Goal: Task Accomplishment & Management: Use online tool/utility

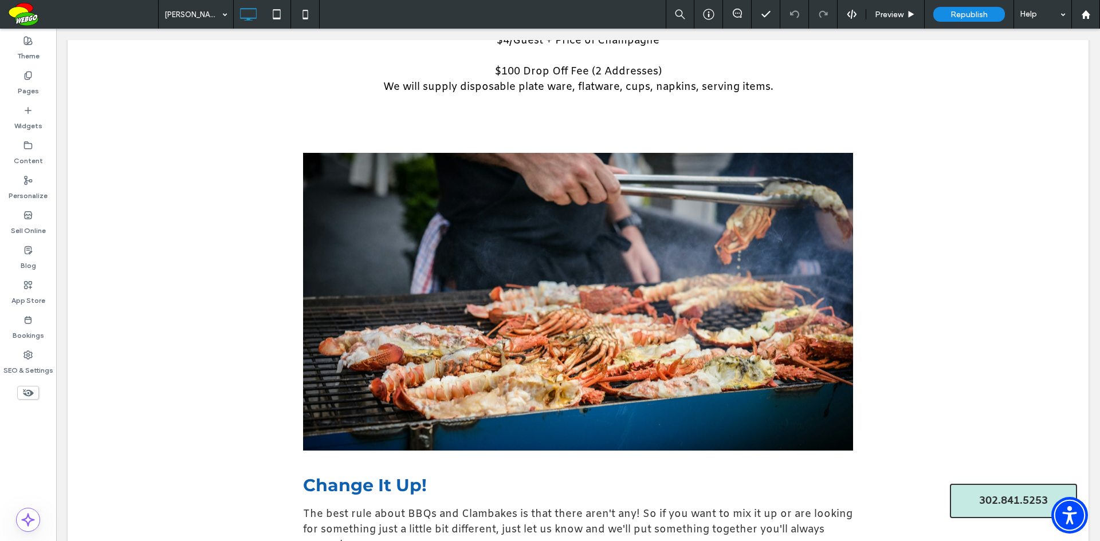
scroll to position [992, 0]
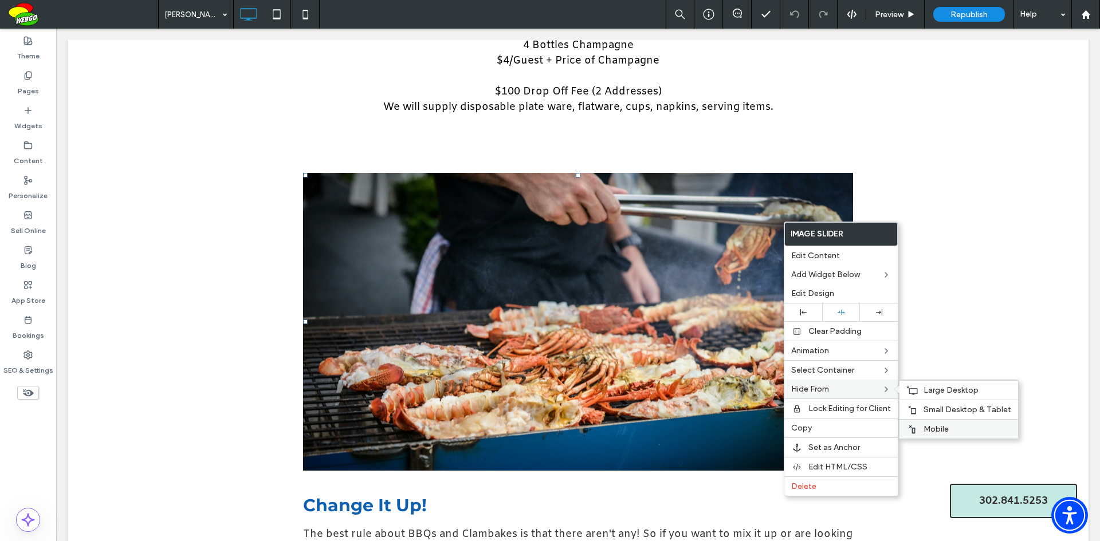
click at [940, 427] on span "Mobile" at bounding box center [935, 429] width 25 height 10
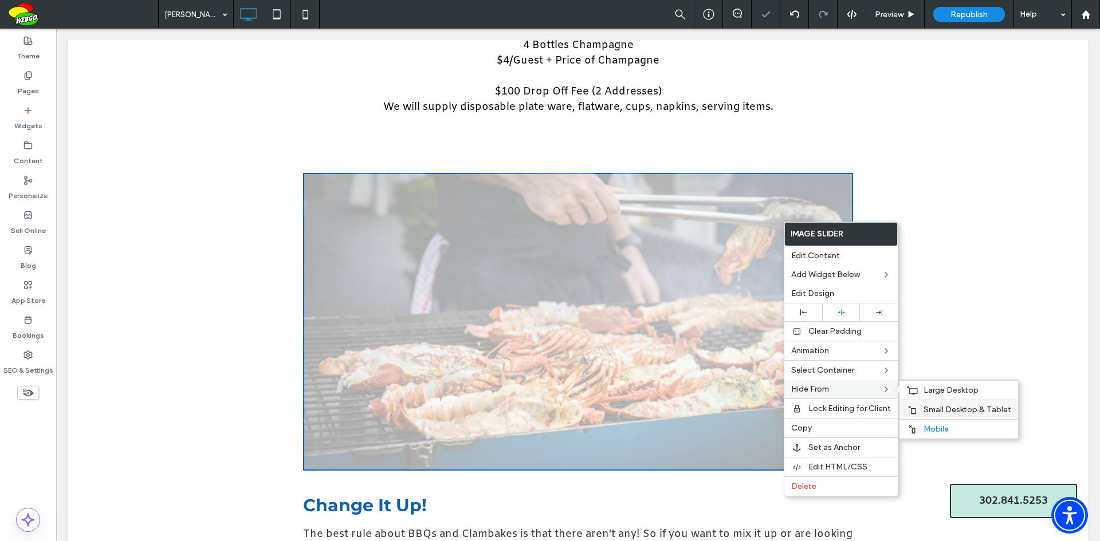
click at [943, 408] on span "Small Desktop & Tablet" at bounding box center [967, 410] width 88 height 10
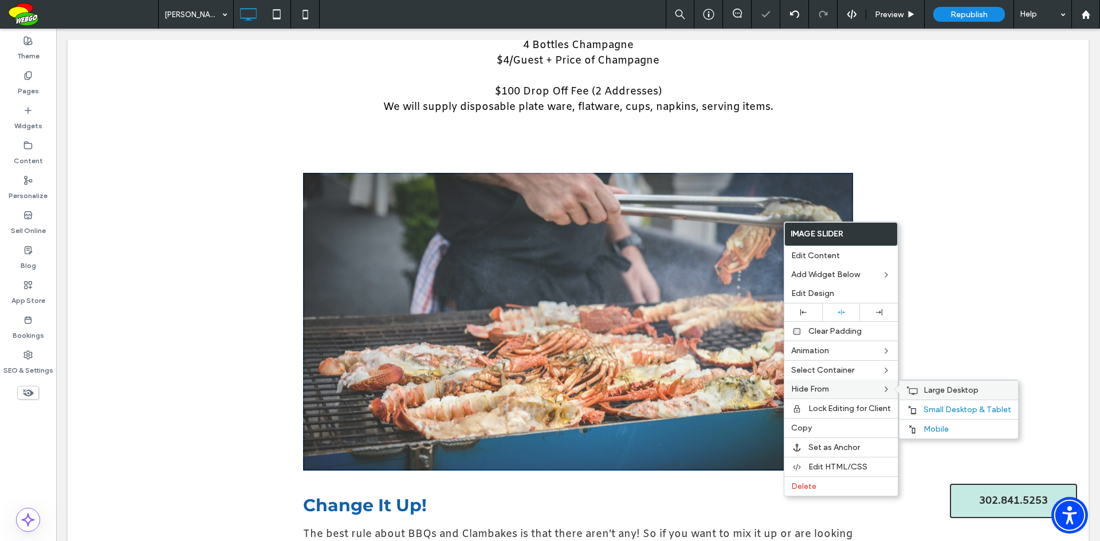
click at [943, 392] on span "Large Desktop" at bounding box center [950, 391] width 55 height 10
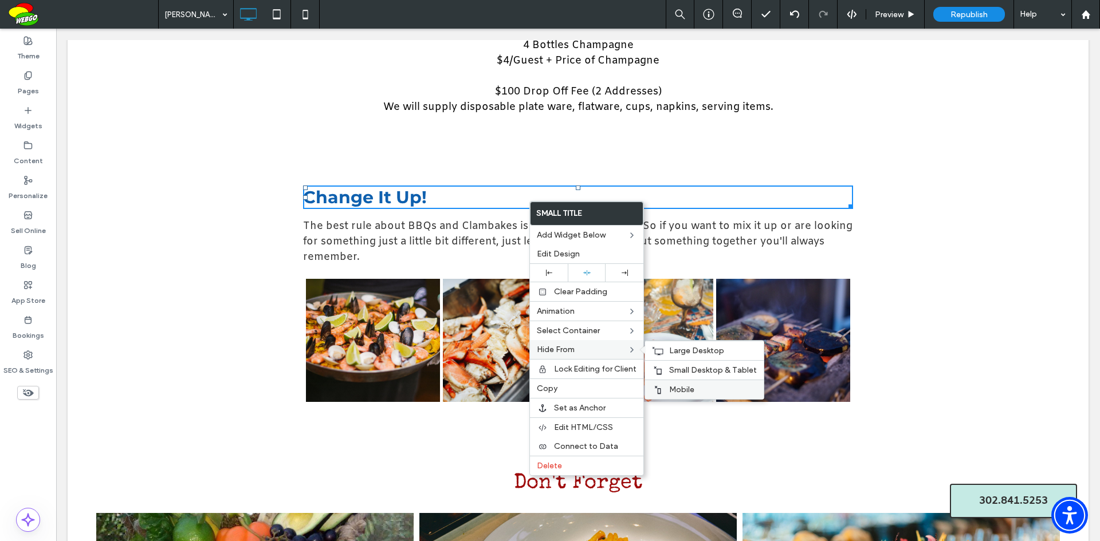
click at [677, 387] on span "Mobile" at bounding box center [681, 390] width 25 height 10
click at [681, 369] on span "Small Desktop & Tablet" at bounding box center [713, 370] width 88 height 10
click at [681, 351] on span "Large Desktop" at bounding box center [696, 351] width 55 height 10
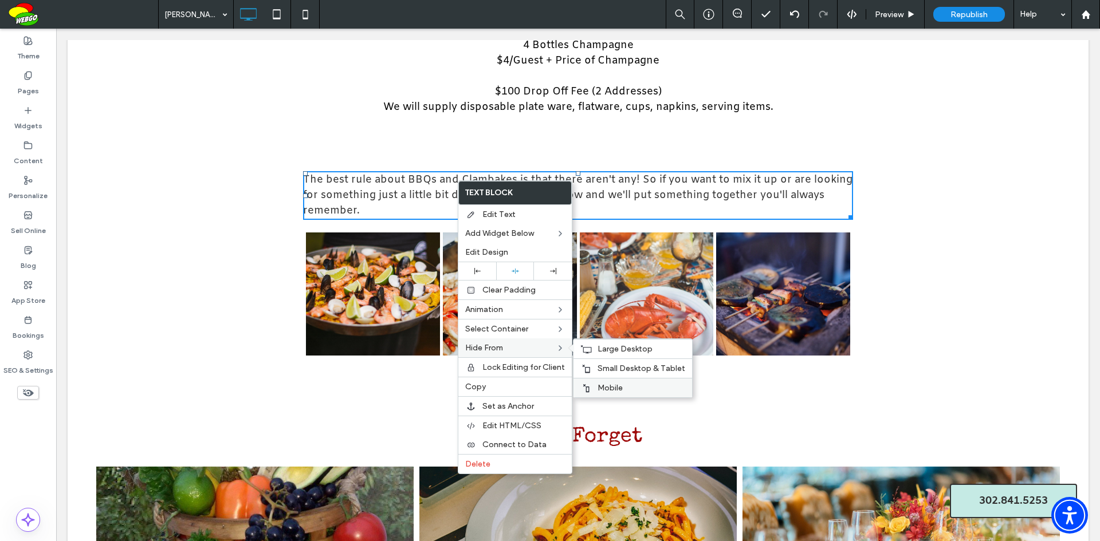
drag, startPoint x: 608, startPoint y: 384, endPoint x: 610, endPoint y: 365, distance: 18.4
click at [608, 384] on span "Mobile" at bounding box center [609, 388] width 25 height 10
click at [610, 365] on span "Small Desktop & Tablet" at bounding box center [641, 369] width 88 height 10
click at [611, 350] on span "Large Desktop" at bounding box center [624, 349] width 55 height 10
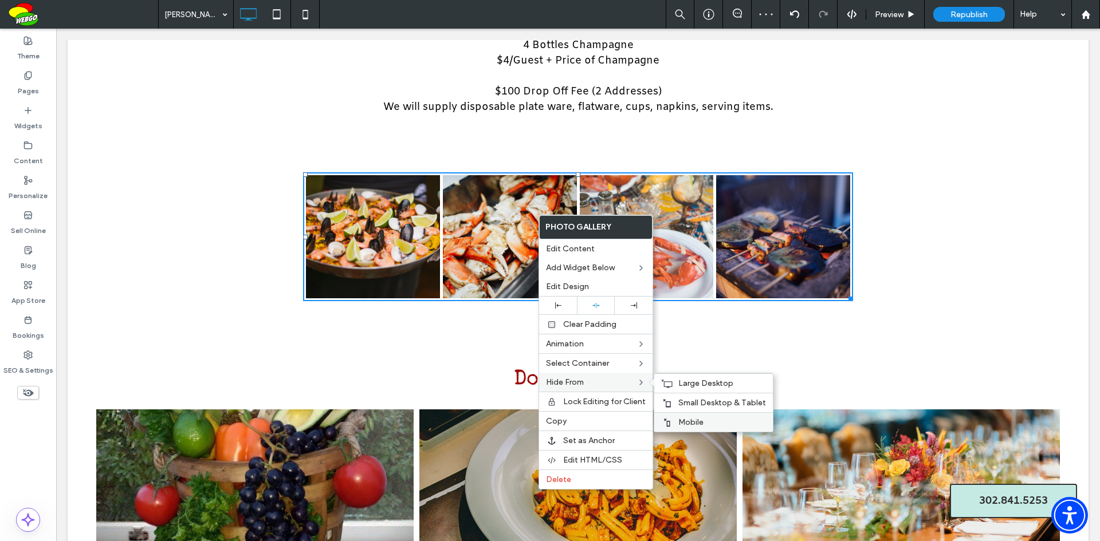
click at [705, 419] on label "Mobile" at bounding box center [722, 423] width 88 height 10
click at [705, 400] on span "Small Desktop & Tablet" at bounding box center [722, 403] width 88 height 10
click at [705, 383] on span "Large Desktop" at bounding box center [705, 384] width 55 height 10
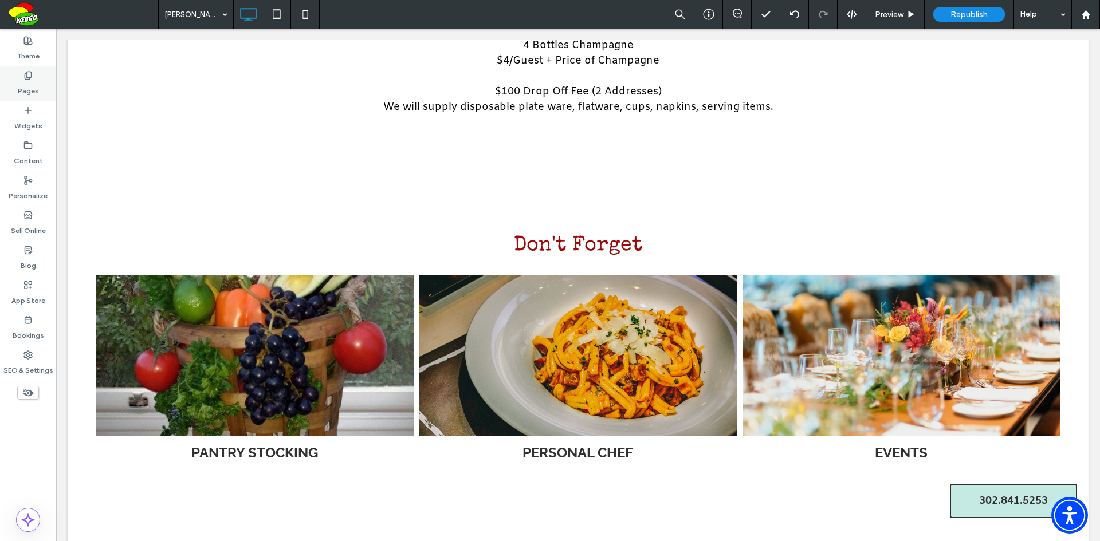
click at [32, 84] on label "Pages" at bounding box center [28, 88] width 21 height 16
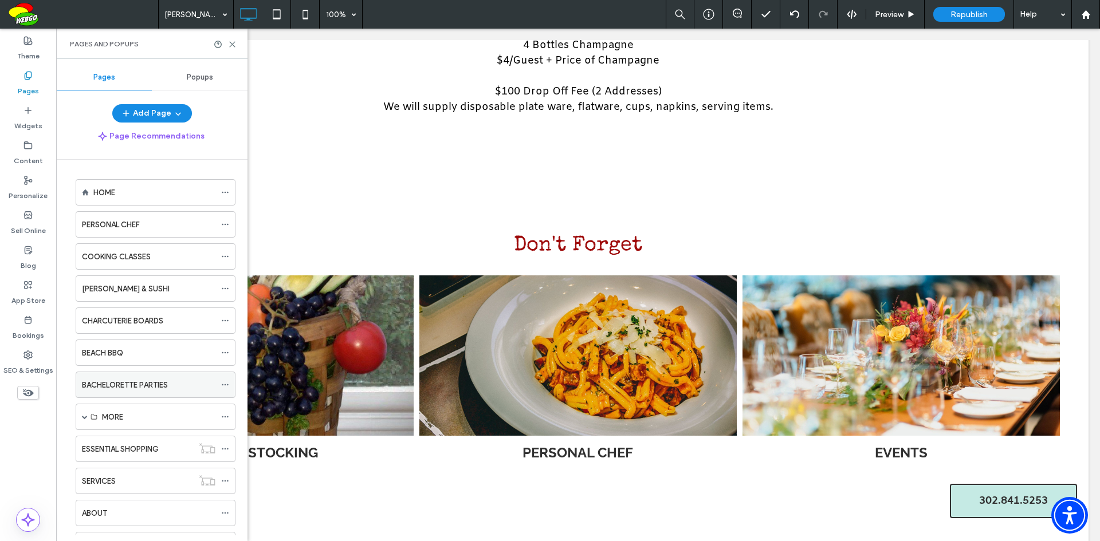
click at [167, 381] on label "BACHELORETTE PARTIES" at bounding box center [125, 385] width 86 height 20
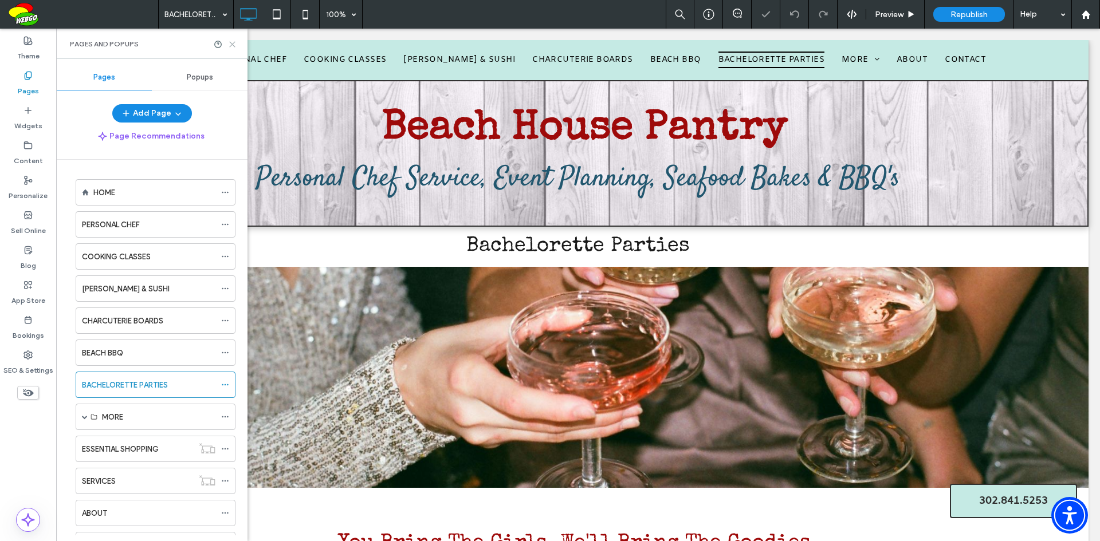
click at [233, 46] on icon at bounding box center [232, 44] width 9 height 9
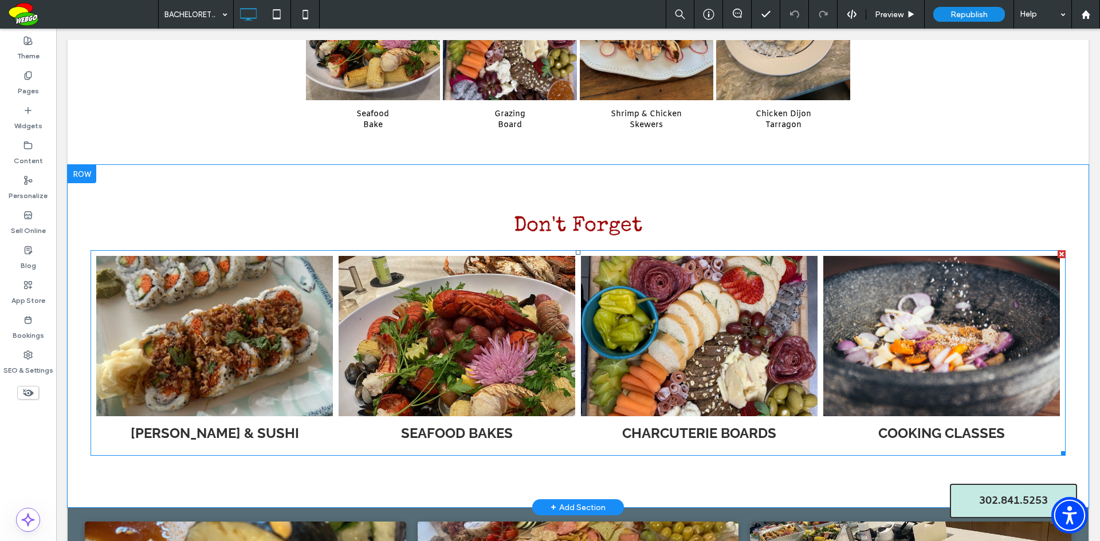
scroll to position [1005, 0]
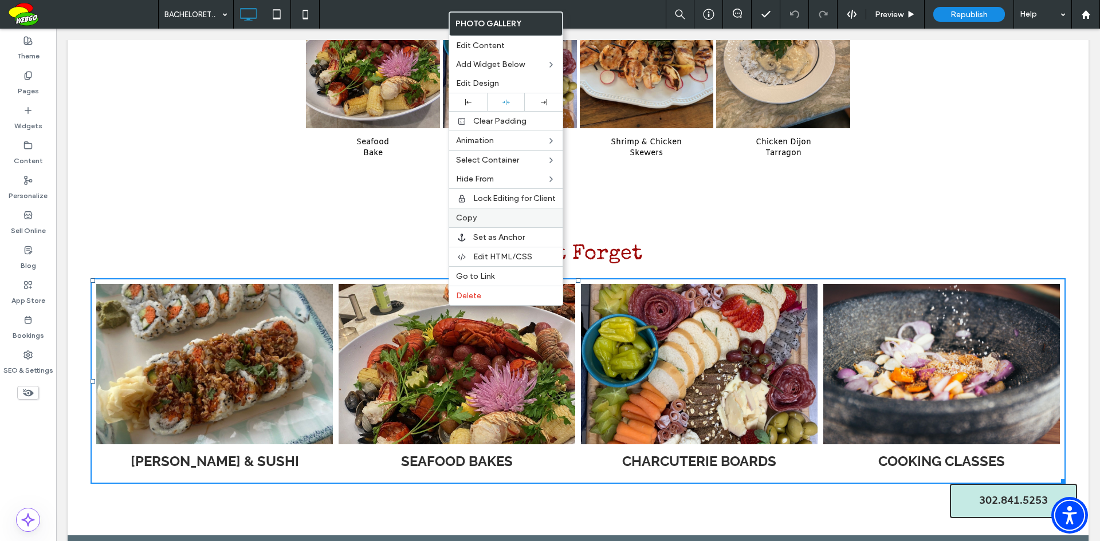
click at [485, 219] on label "Copy" at bounding box center [506, 218] width 100 height 10
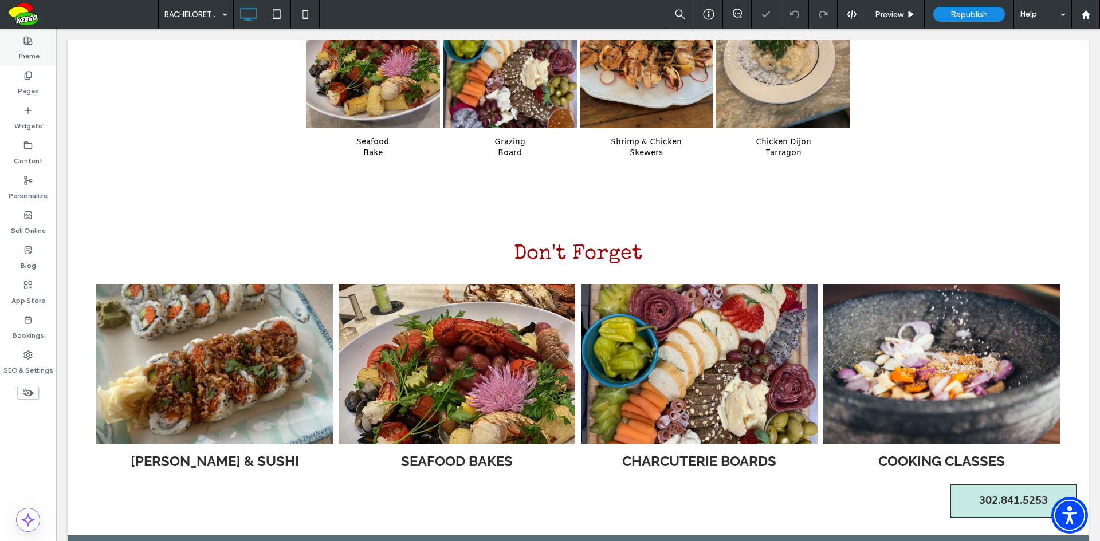
click at [29, 55] on label "Theme" at bounding box center [28, 53] width 22 height 16
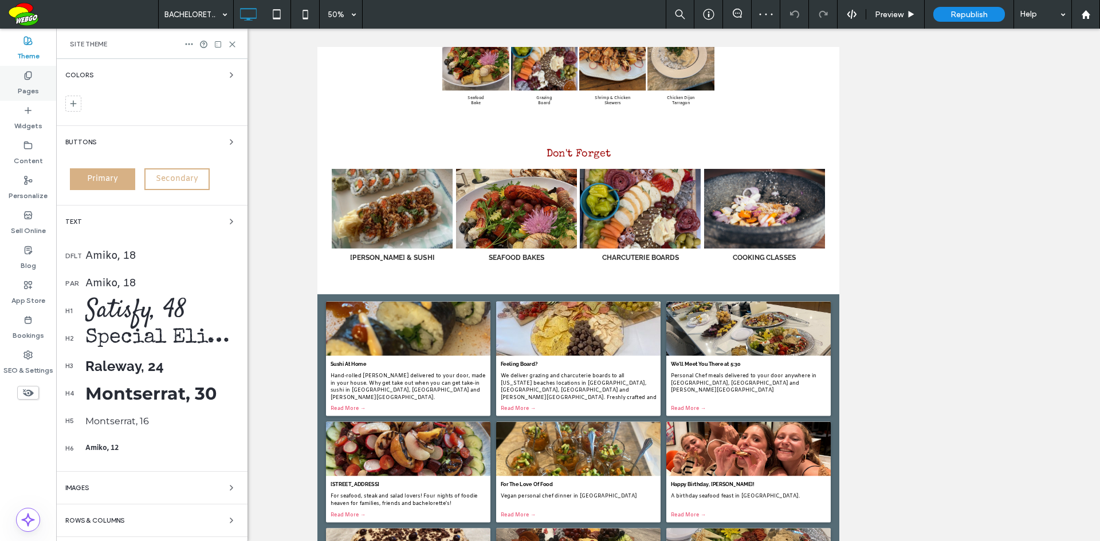
click at [32, 88] on label "Pages" at bounding box center [28, 88] width 21 height 16
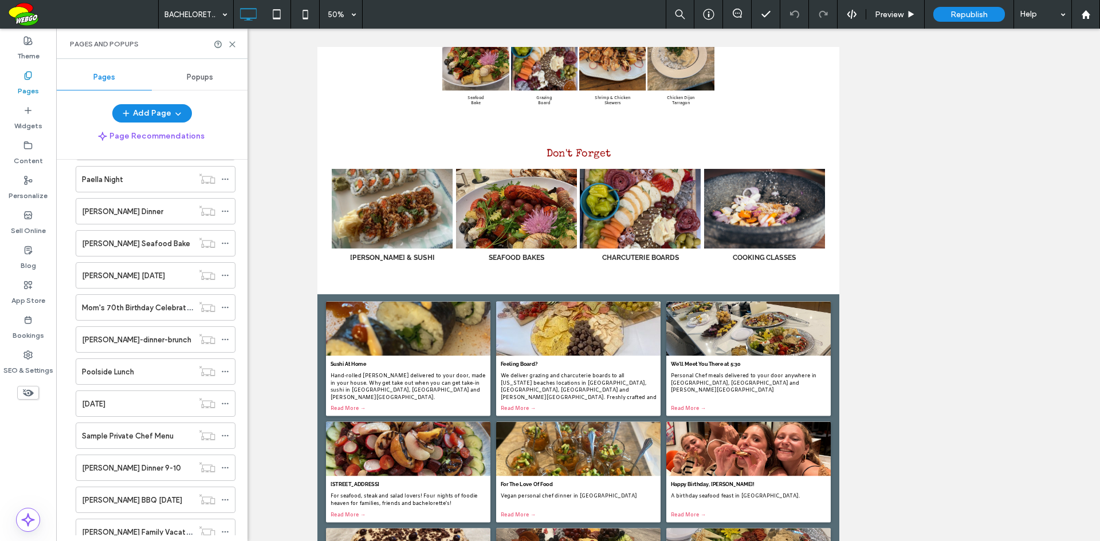
scroll to position [1591, 0]
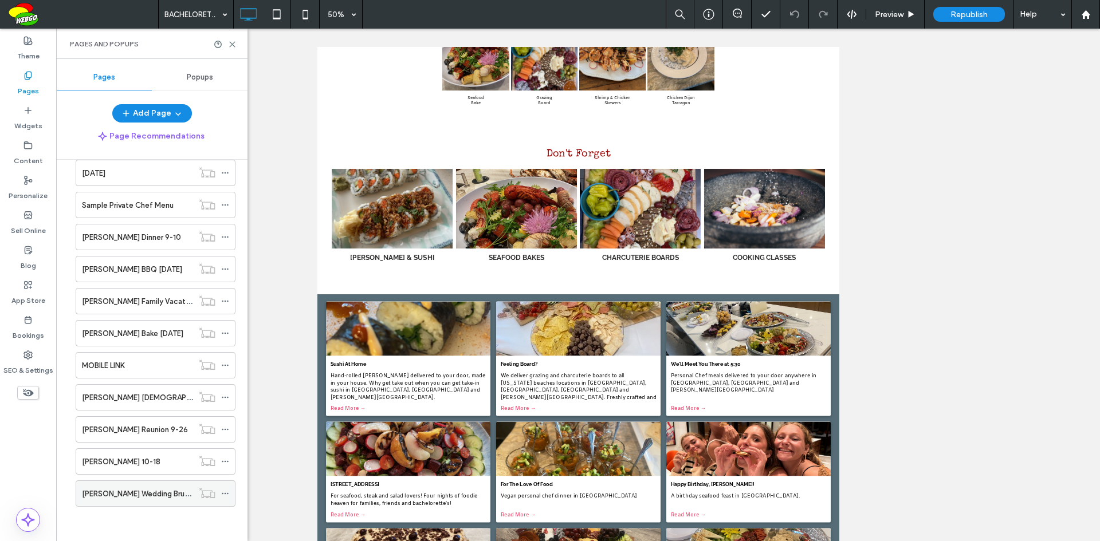
click at [156, 493] on label "[PERSON_NAME] Wedding Brunch" at bounding box center [139, 494] width 115 height 20
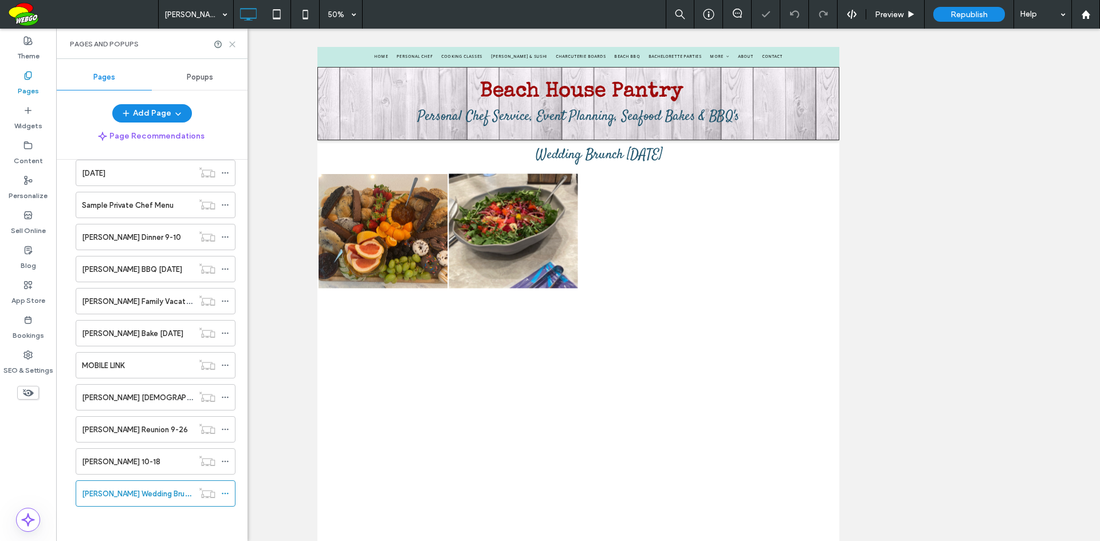
click at [231, 46] on icon at bounding box center [232, 44] width 9 height 9
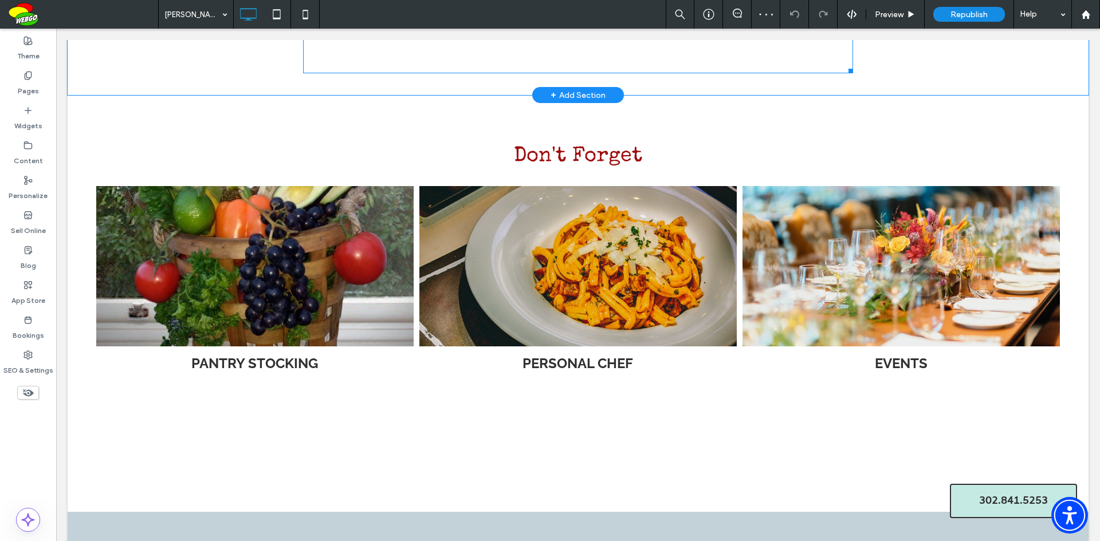
scroll to position [1203, 0]
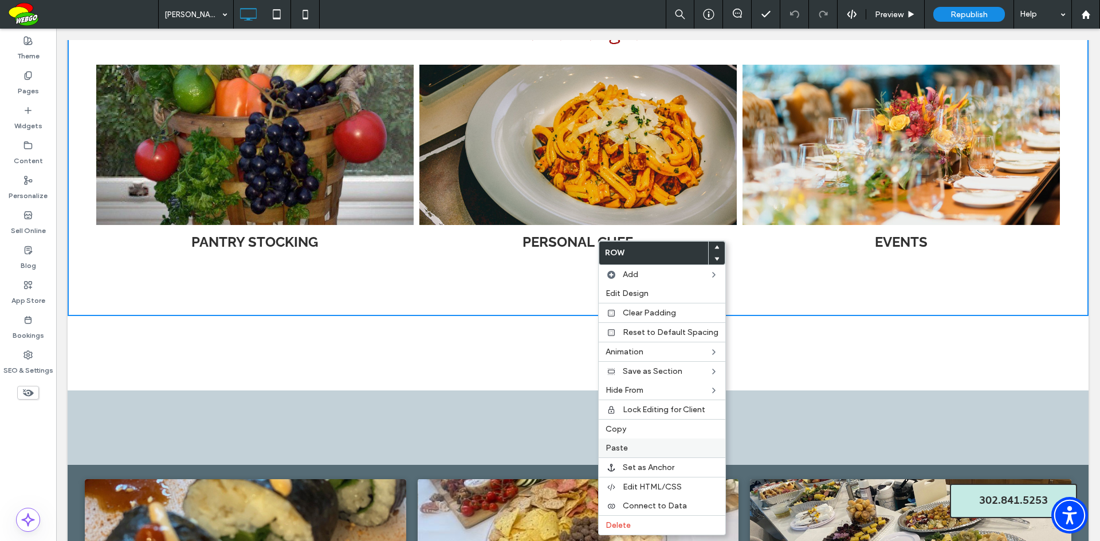
click at [631, 449] on label "Paste" at bounding box center [661, 448] width 113 height 10
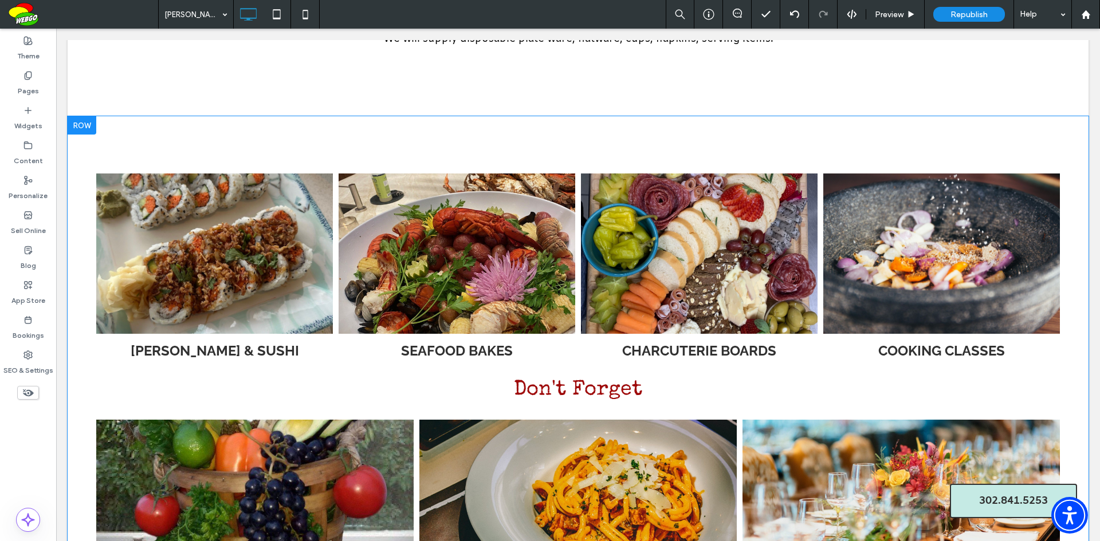
scroll to position [1045, 0]
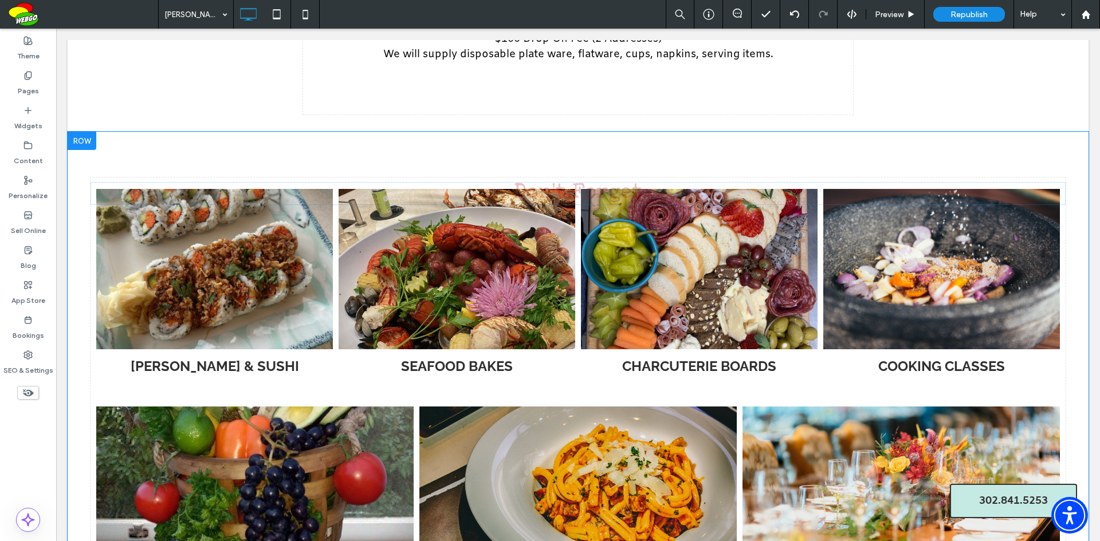
drag, startPoint x: 561, startPoint y: 404, endPoint x: 542, endPoint y: 172, distance: 232.2
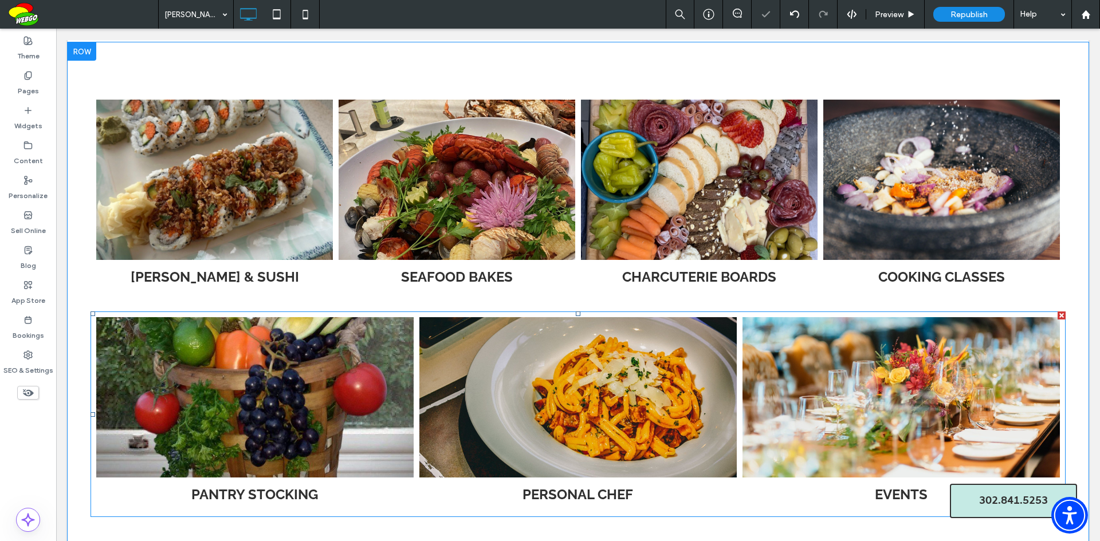
scroll to position [1217, 0]
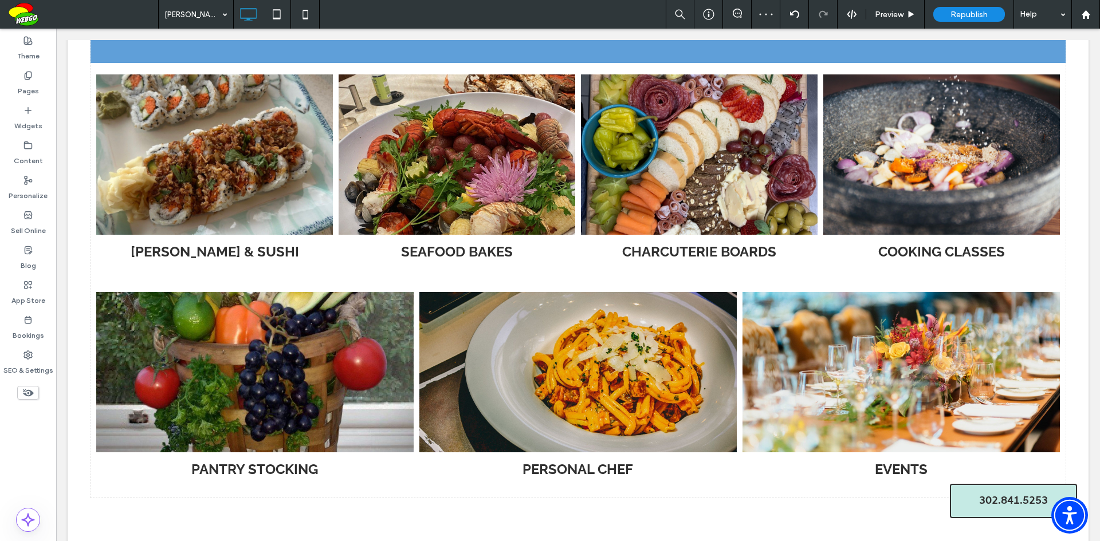
drag, startPoint x: 584, startPoint y: 501, endPoint x: 563, endPoint y: 82, distance: 418.7
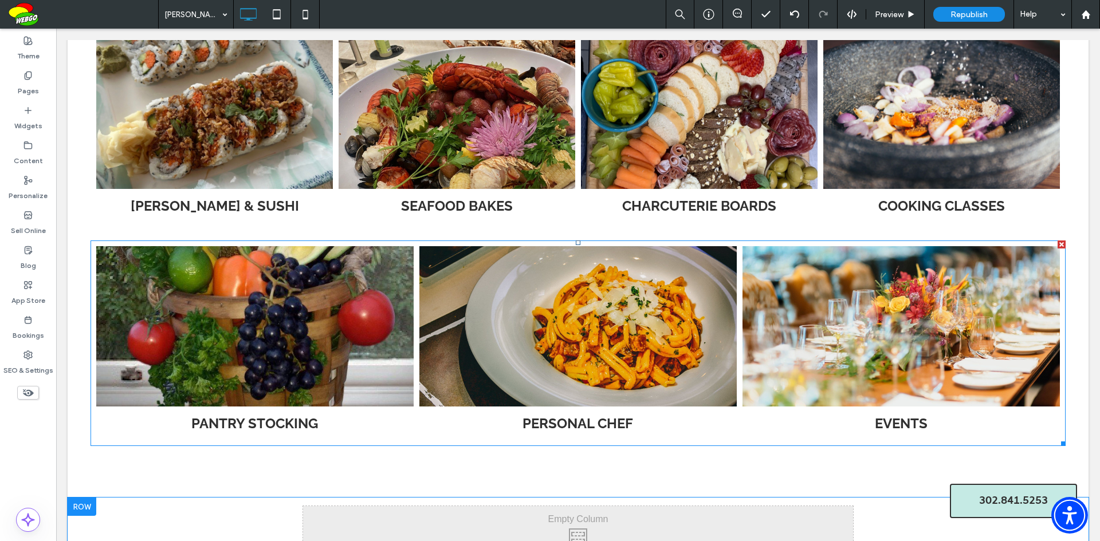
scroll to position [1240, 0]
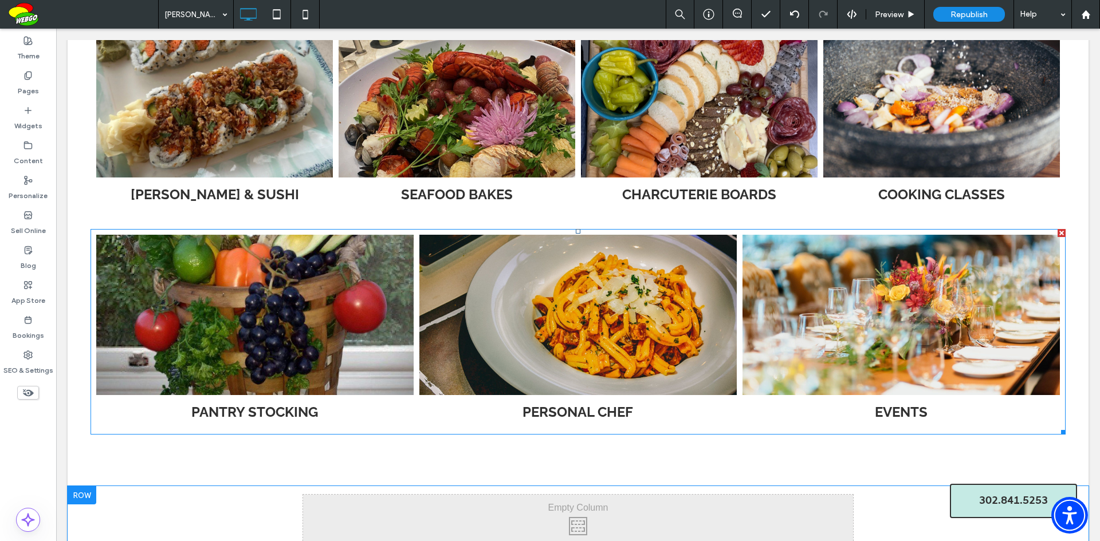
drag, startPoint x: 1051, startPoint y: 231, endPoint x: 1107, endPoint y: 260, distance: 63.3
click at [1057, 231] on div at bounding box center [1061, 233] width 8 height 8
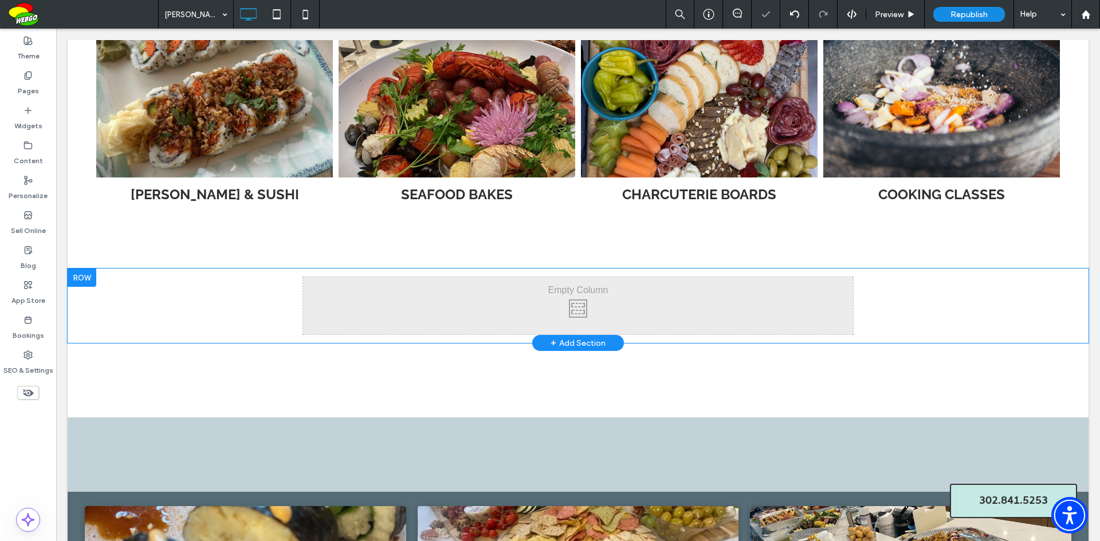
click at [92, 281] on div at bounding box center [82, 278] width 29 height 18
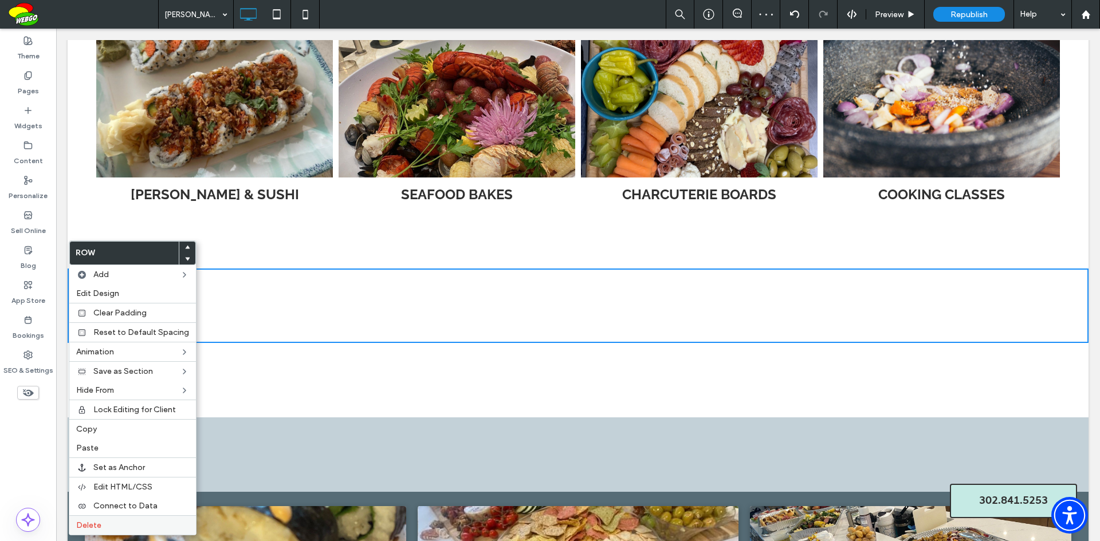
click at [85, 524] on span "Delete" at bounding box center [88, 526] width 25 height 10
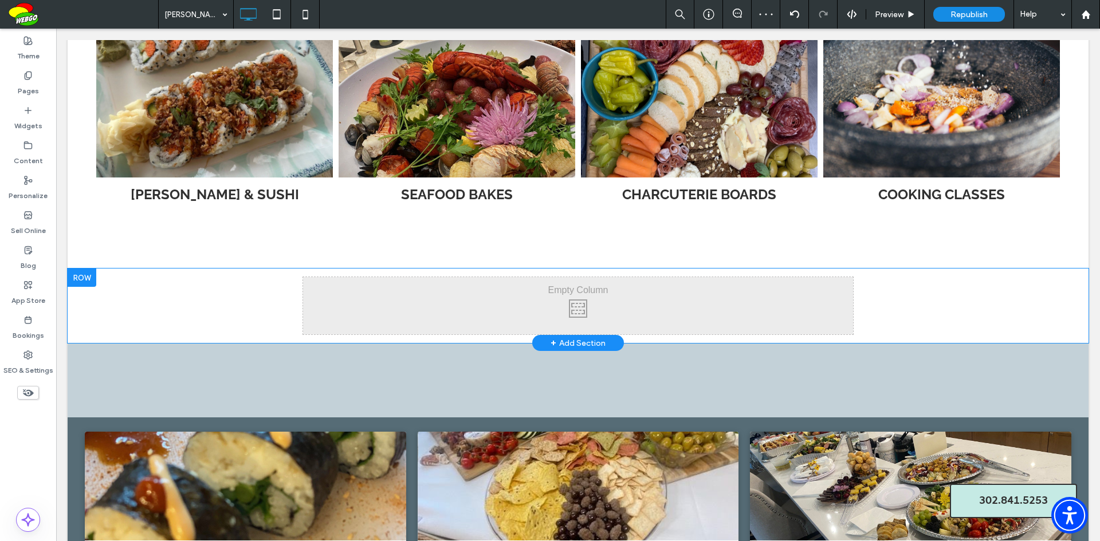
click at [88, 281] on div at bounding box center [82, 278] width 29 height 18
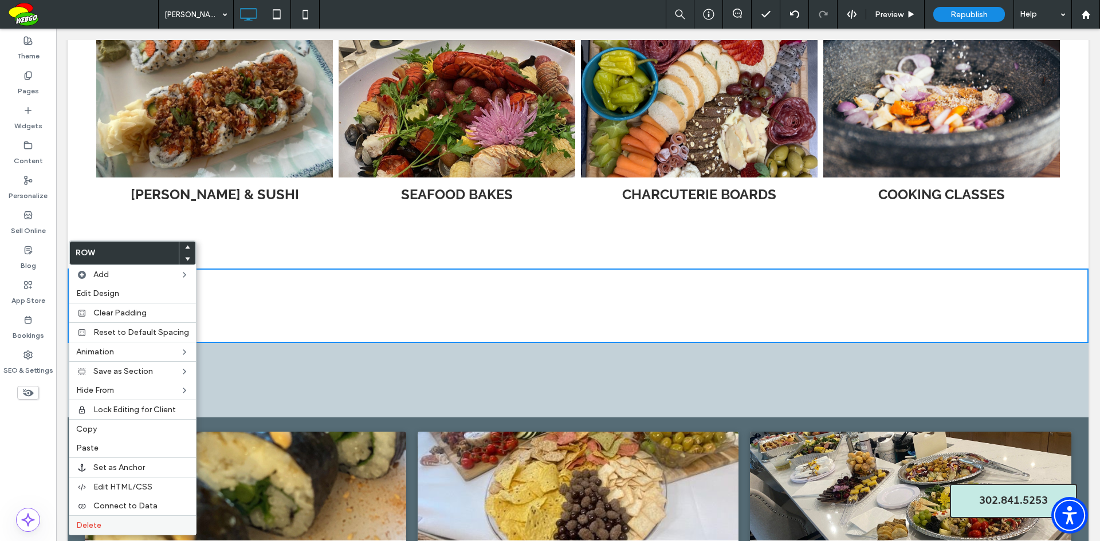
click at [83, 522] on span "Delete" at bounding box center [88, 526] width 25 height 10
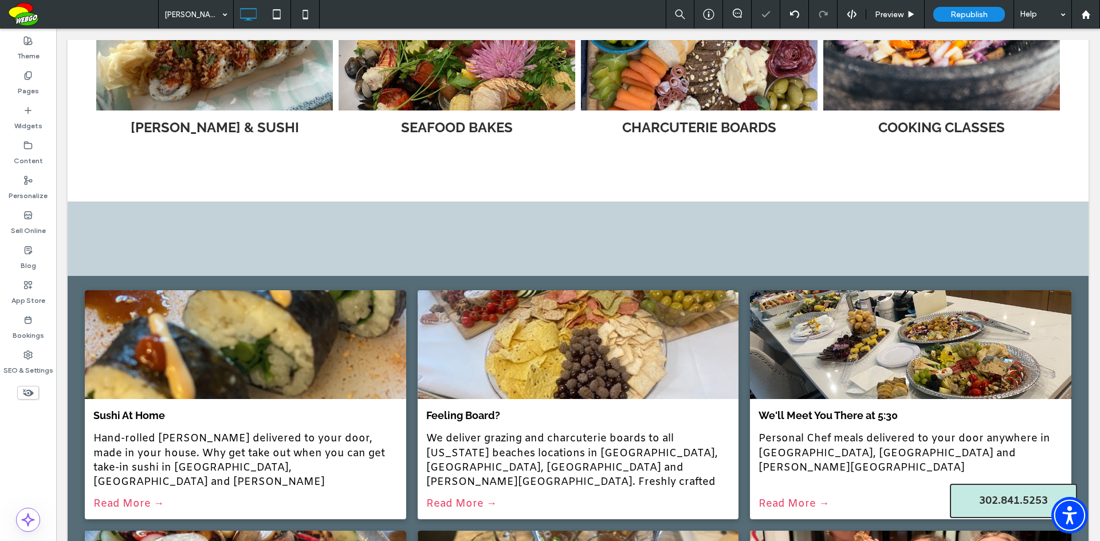
scroll to position [1411, 0]
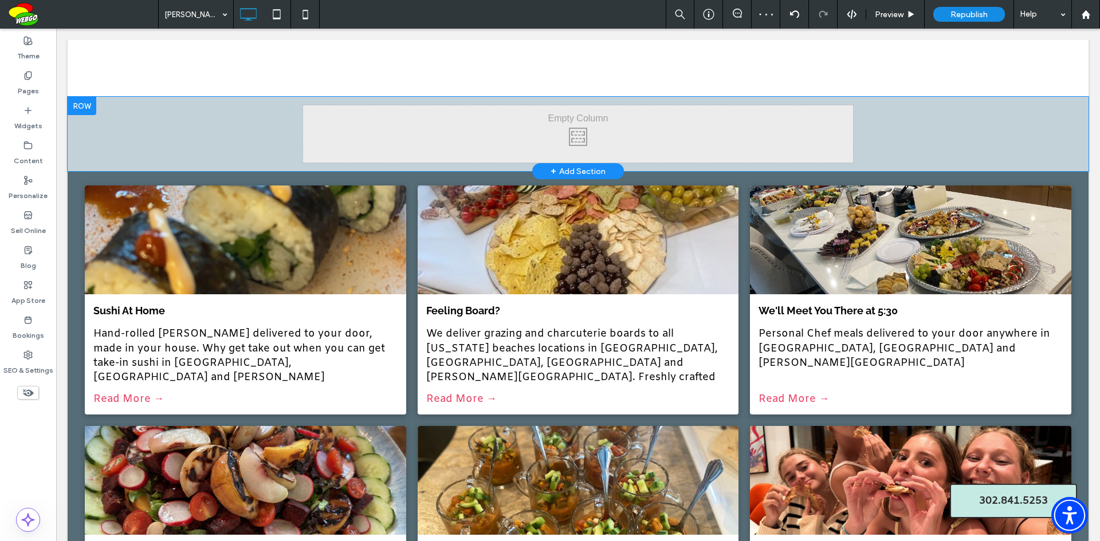
click at [68, 103] on div at bounding box center [82, 106] width 29 height 18
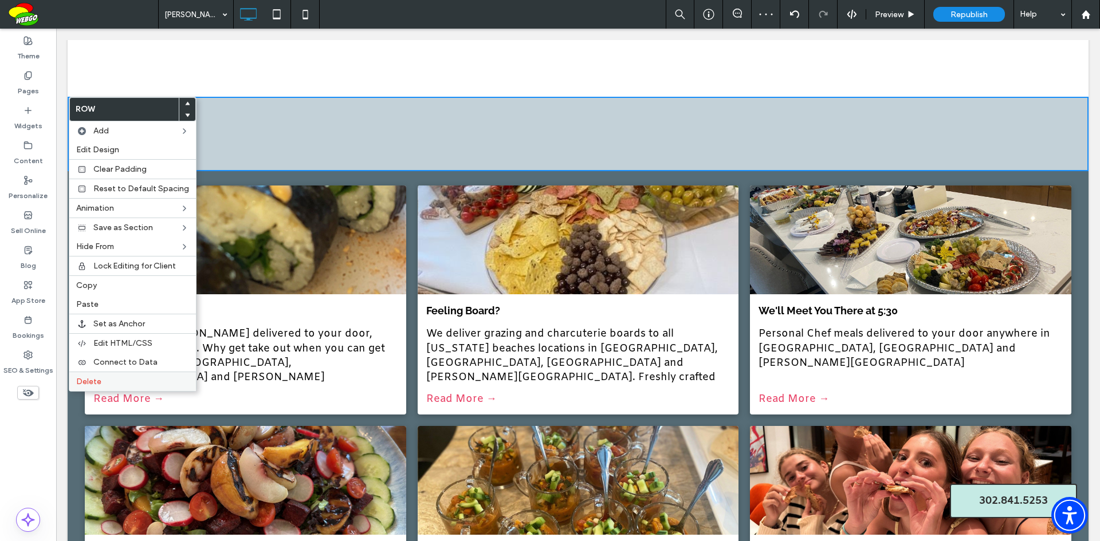
click at [123, 379] on label "Delete" at bounding box center [132, 382] width 113 height 10
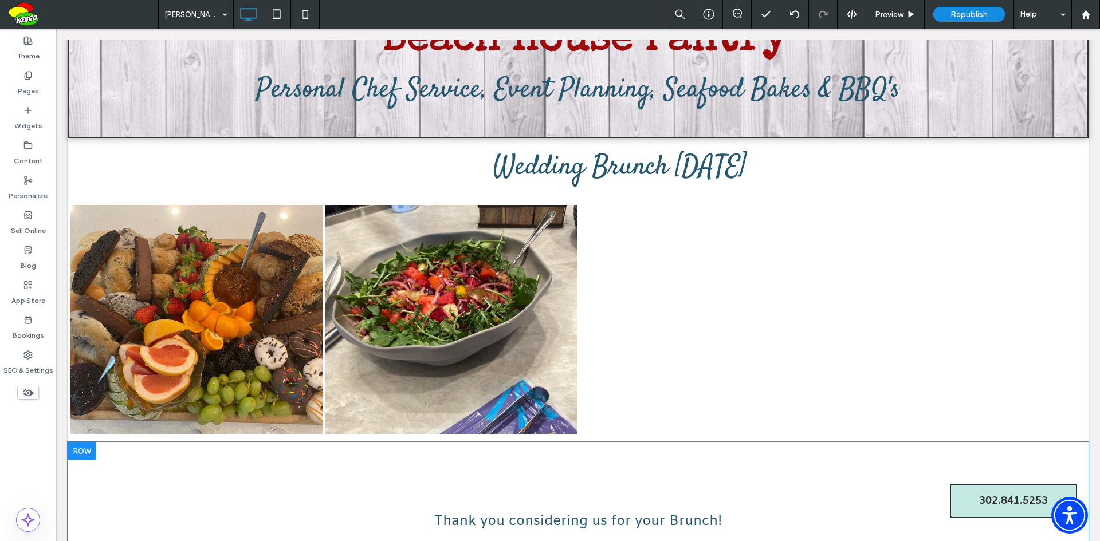
scroll to position [172, 0]
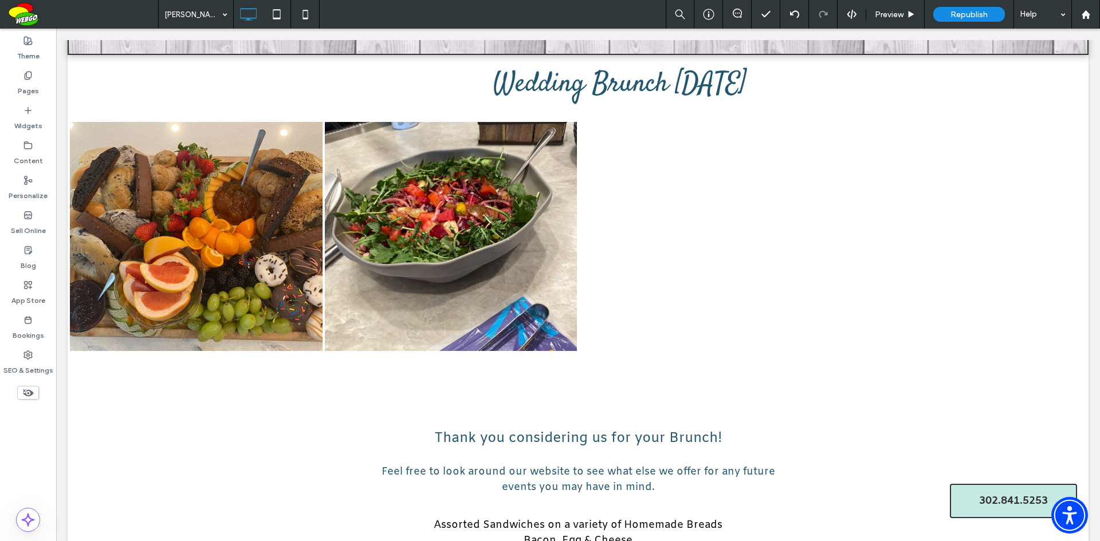
drag, startPoint x: 26, startPoint y: 391, endPoint x: 910, endPoint y: 223, distance: 899.1
click at [26, 391] on icon at bounding box center [28, 393] width 13 height 13
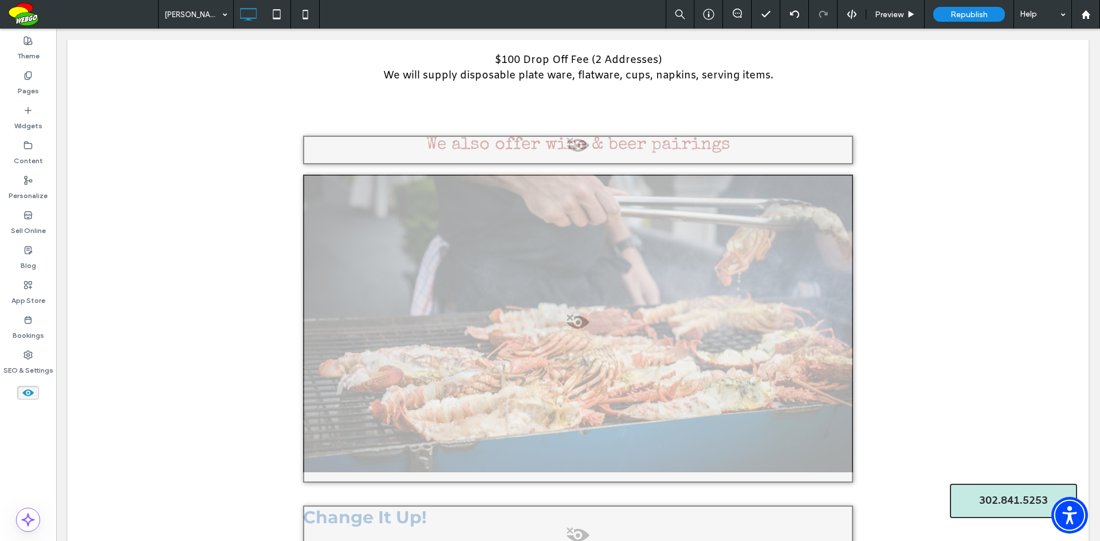
scroll to position [1380, 0]
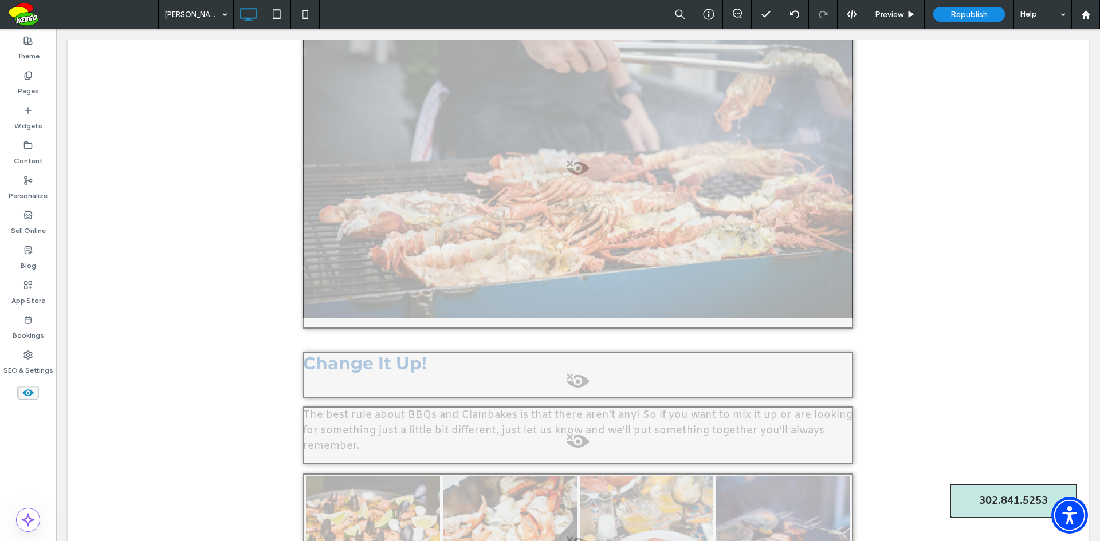
drag, startPoint x: 24, startPoint y: 389, endPoint x: 240, endPoint y: 355, distance: 218.6
click at [24, 389] on icon at bounding box center [28, 393] width 13 height 13
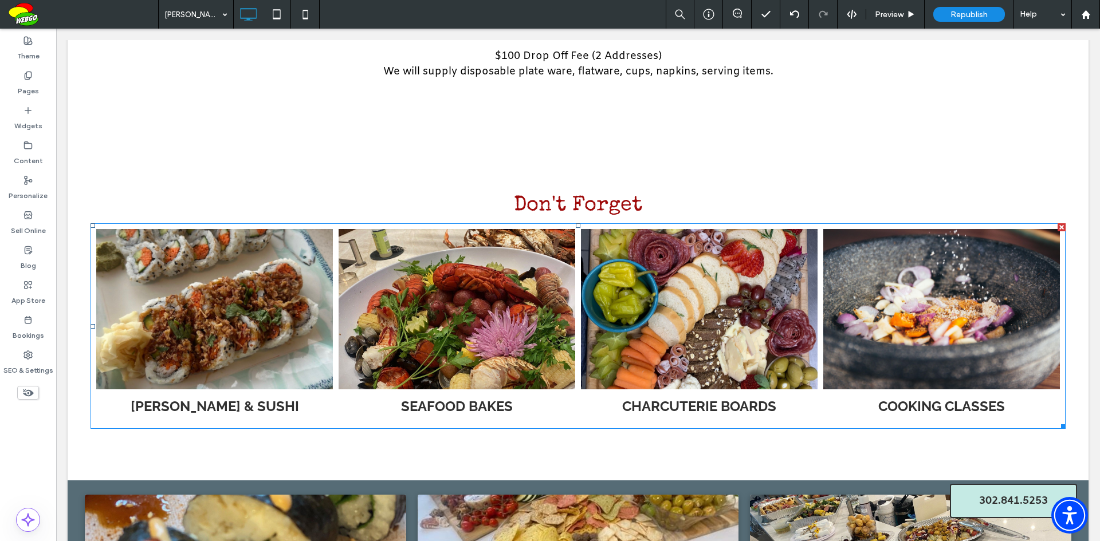
scroll to position [1027, 0]
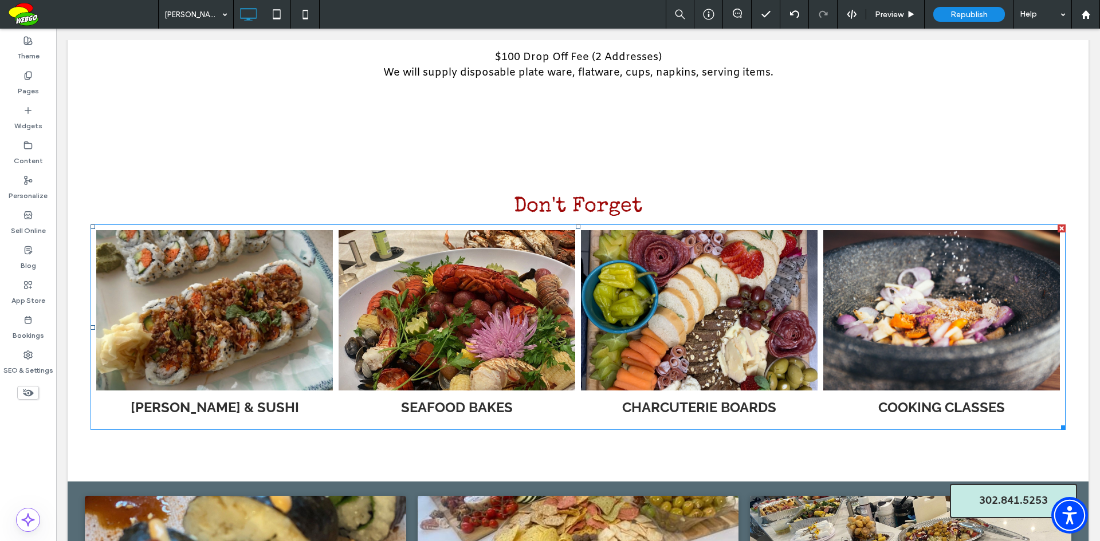
click at [237, 354] on link at bounding box center [214, 311] width 251 height 170
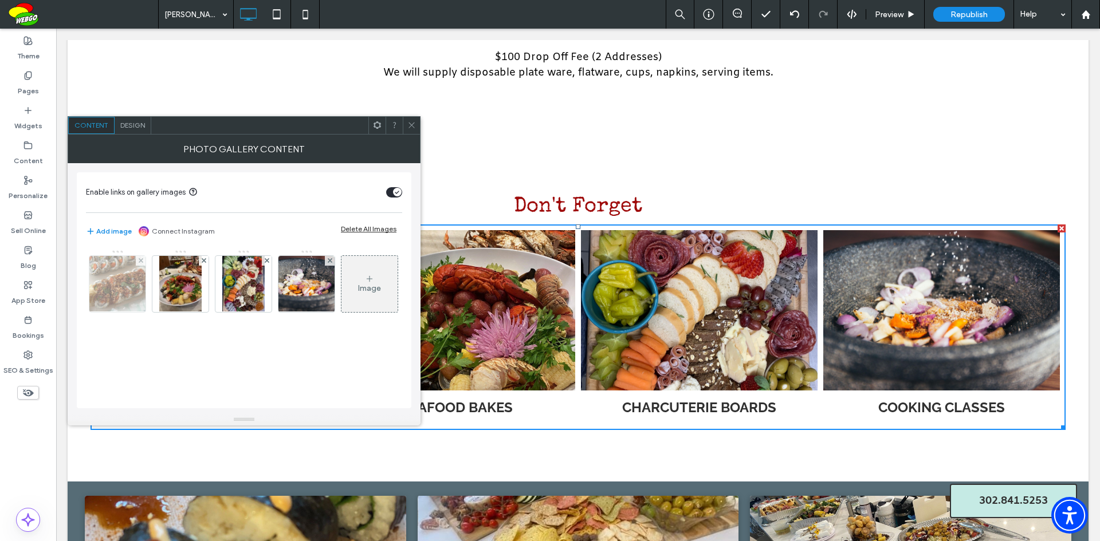
click at [139, 291] on img at bounding box center [118, 284] width 90 height 56
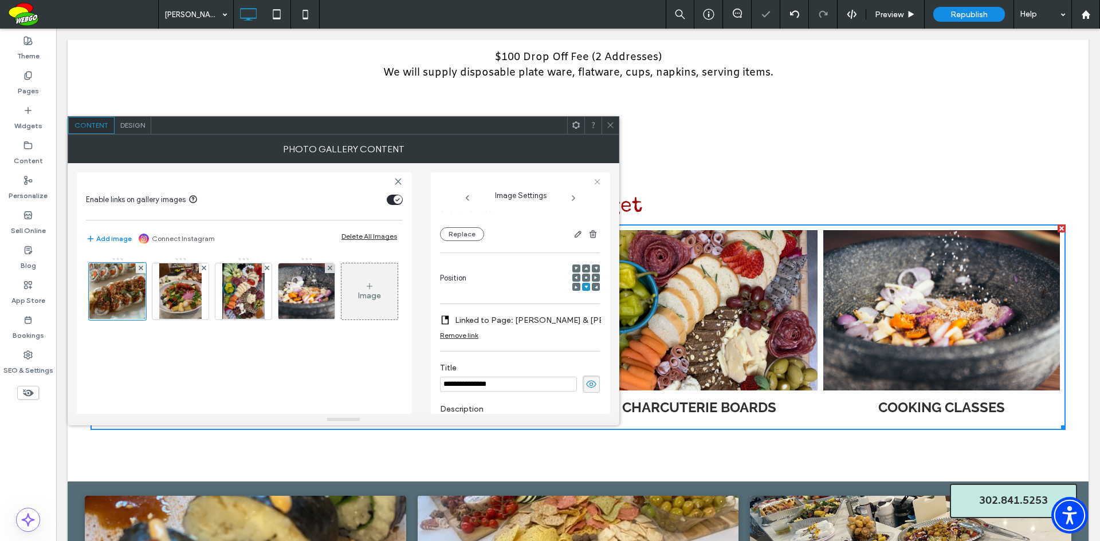
scroll to position [0, 0]
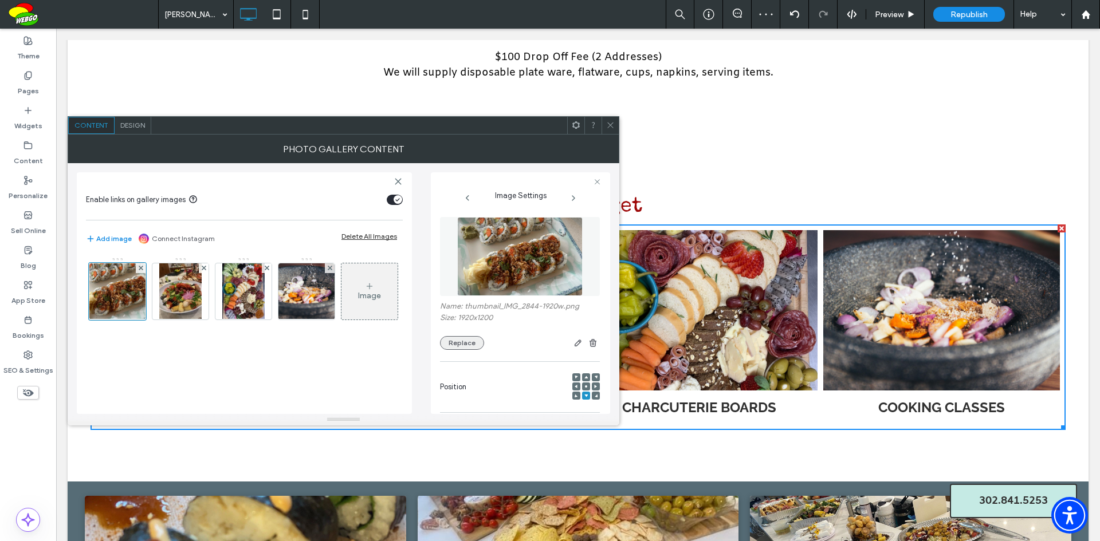
click at [468, 345] on button "Replace" at bounding box center [462, 343] width 44 height 14
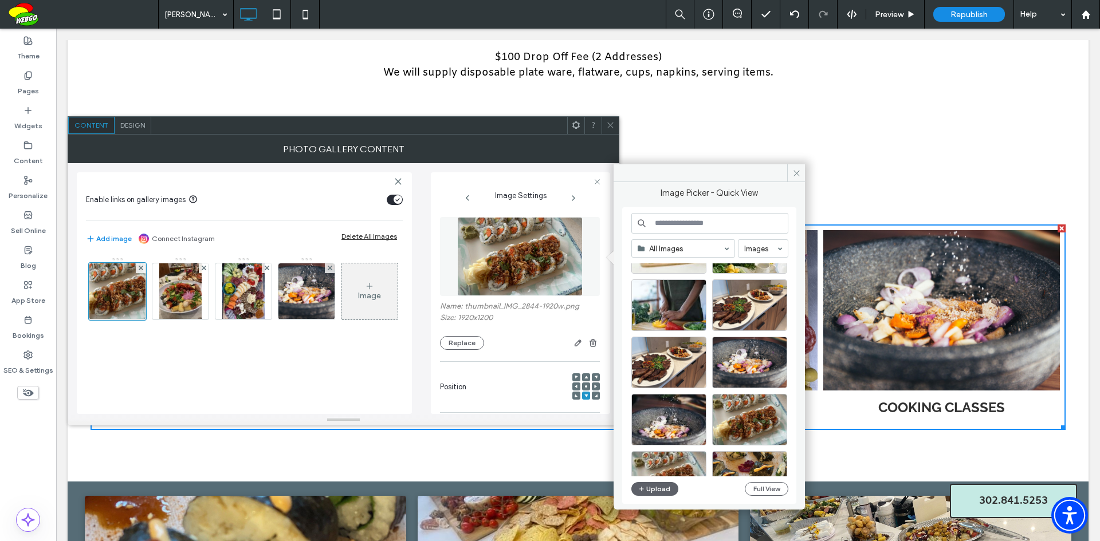
scroll to position [57, 0]
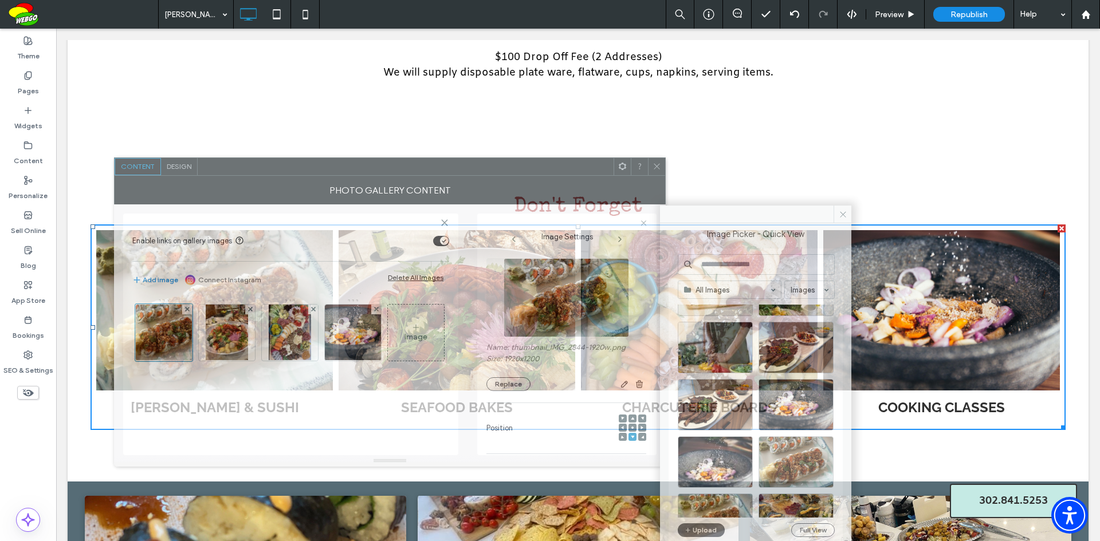
drag, startPoint x: 461, startPoint y: 129, endPoint x: 507, endPoint y: 171, distance: 62.1
click at [507, 171] on div at bounding box center [406, 166] width 416 height 17
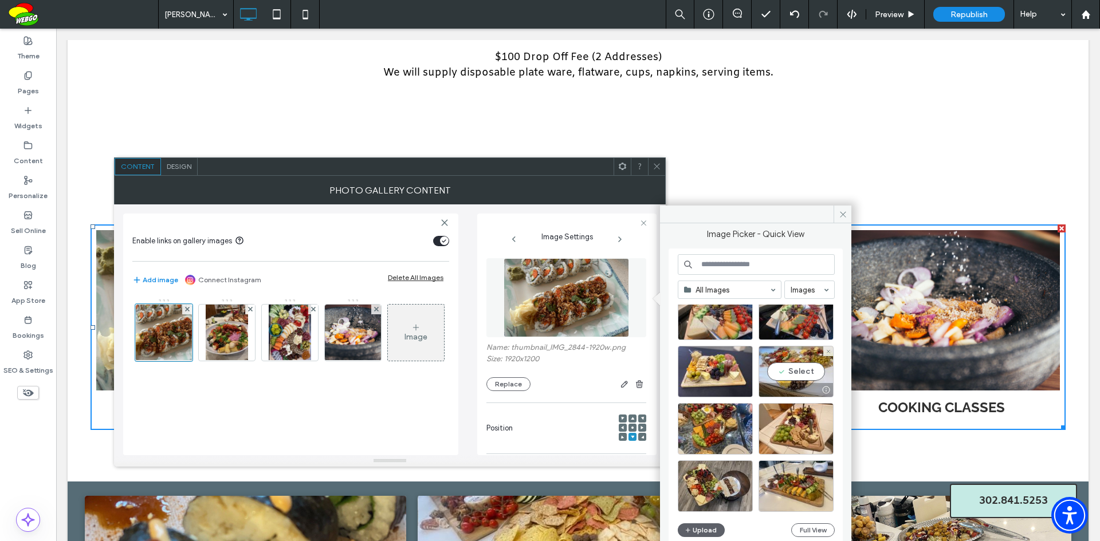
scroll to position [1351, 0]
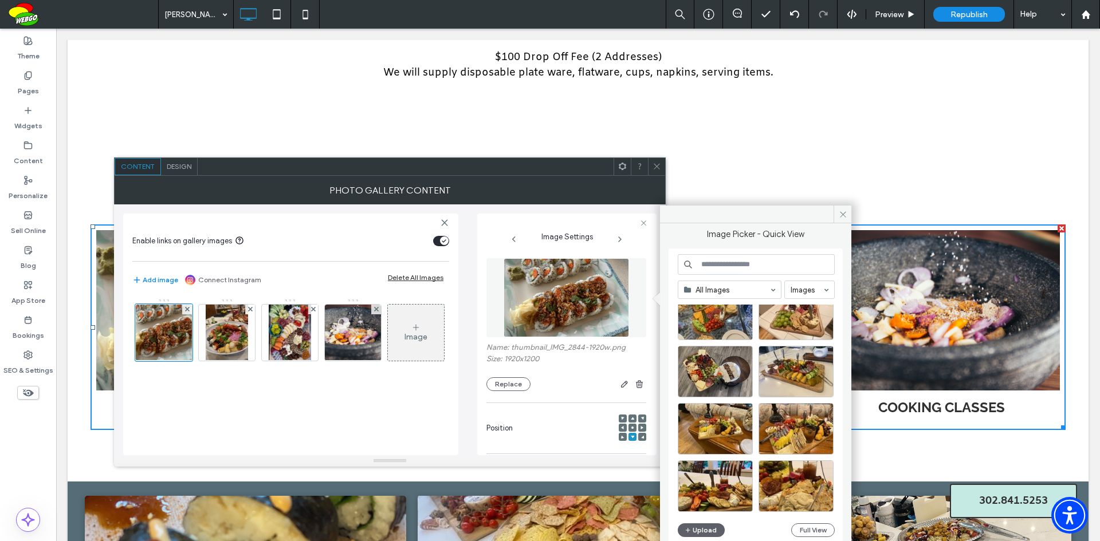
click at [766, 260] on input at bounding box center [756, 264] width 157 height 21
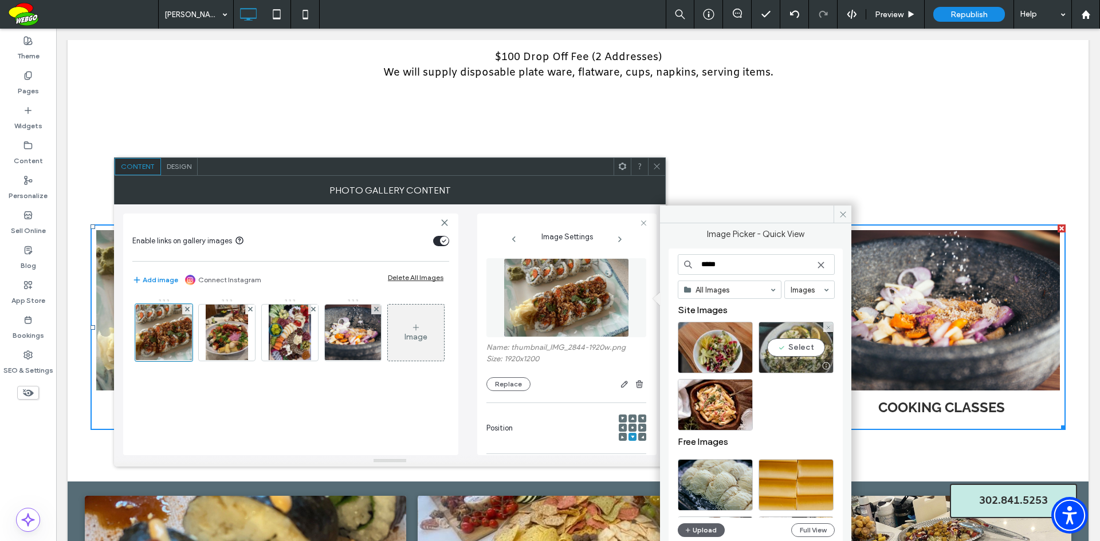
type input "*****"
click at [795, 346] on div "Select" at bounding box center [795, 348] width 75 height 52
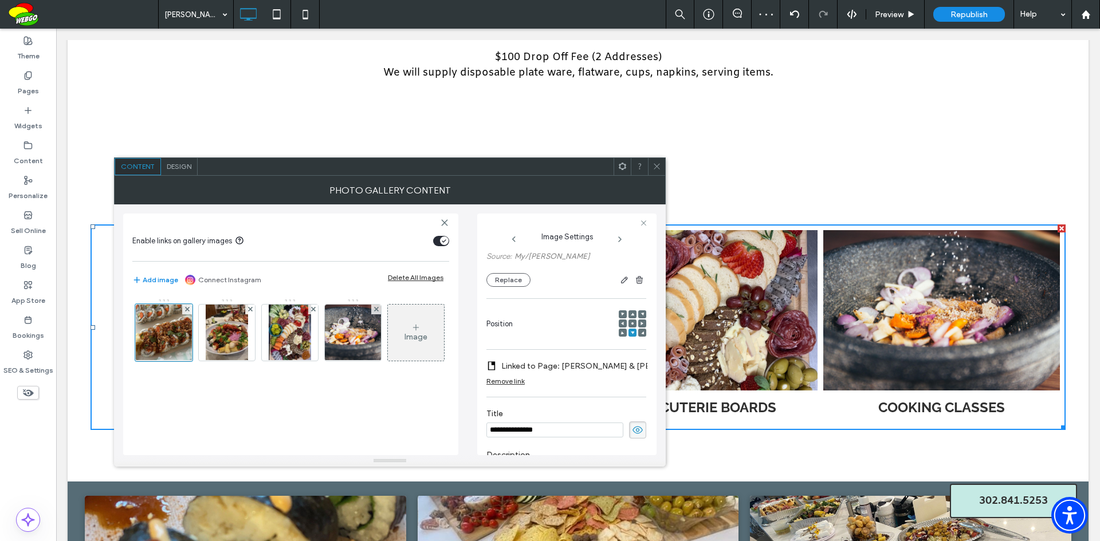
scroll to position [172, 0]
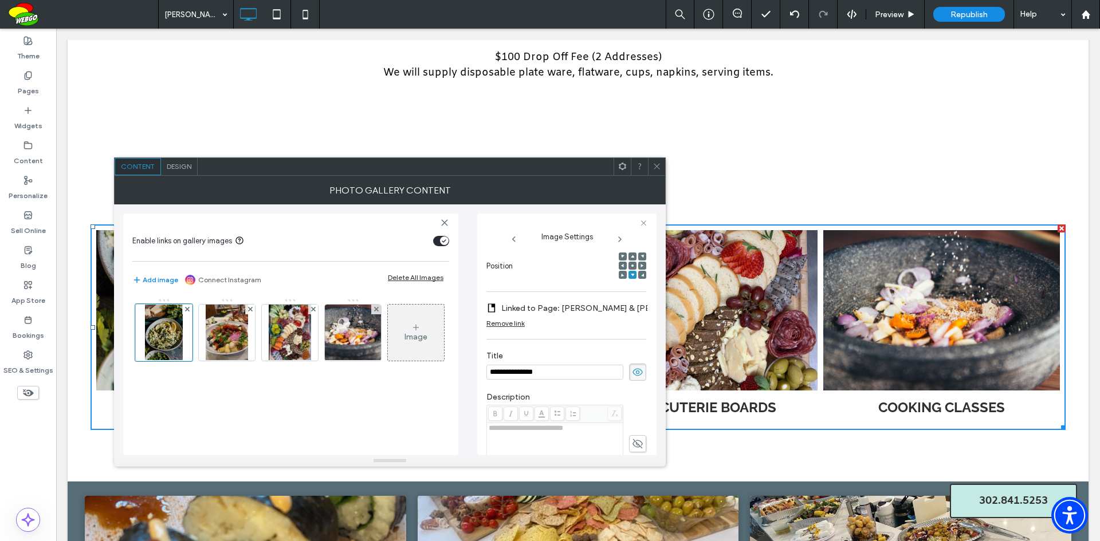
drag, startPoint x: 567, startPoint y: 372, endPoint x: 482, endPoint y: 375, distance: 84.8
click at [482, 375] on div "**********" at bounding box center [566, 335] width 179 height 242
click at [518, 324] on div "Remove link" at bounding box center [505, 323] width 38 height 9
click at [513, 309] on label "Edit Link" at bounding box center [562, 308] width 152 height 21
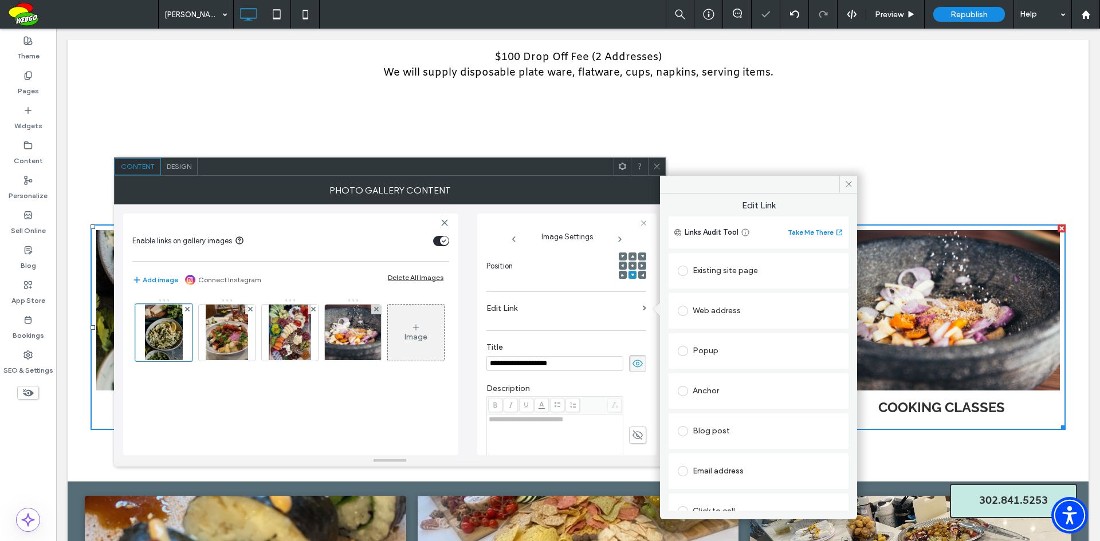
click at [726, 270] on div "Existing site page" at bounding box center [759, 271] width 162 height 18
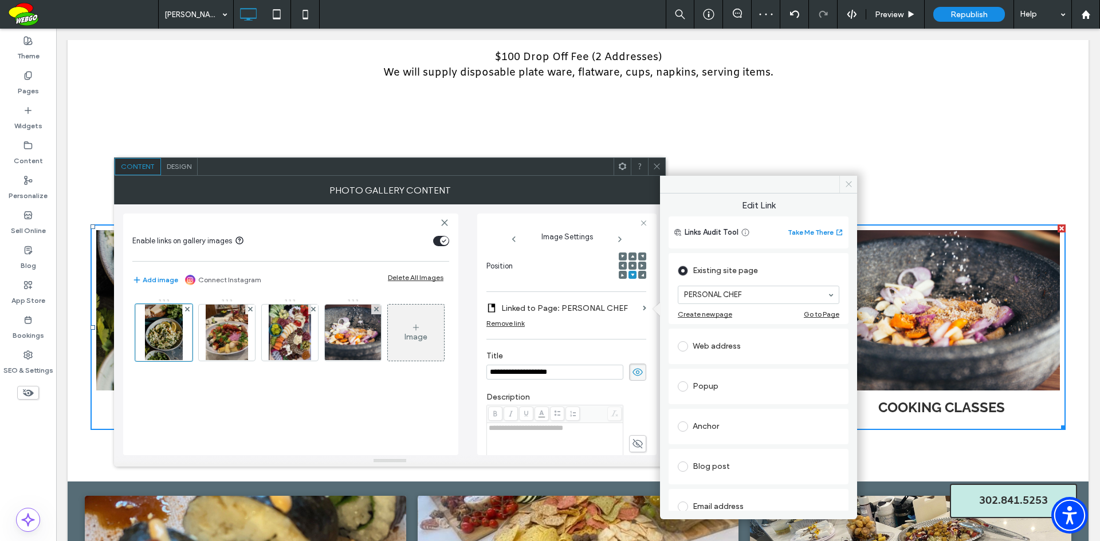
click at [849, 185] on use at bounding box center [849, 185] width 6 height 6
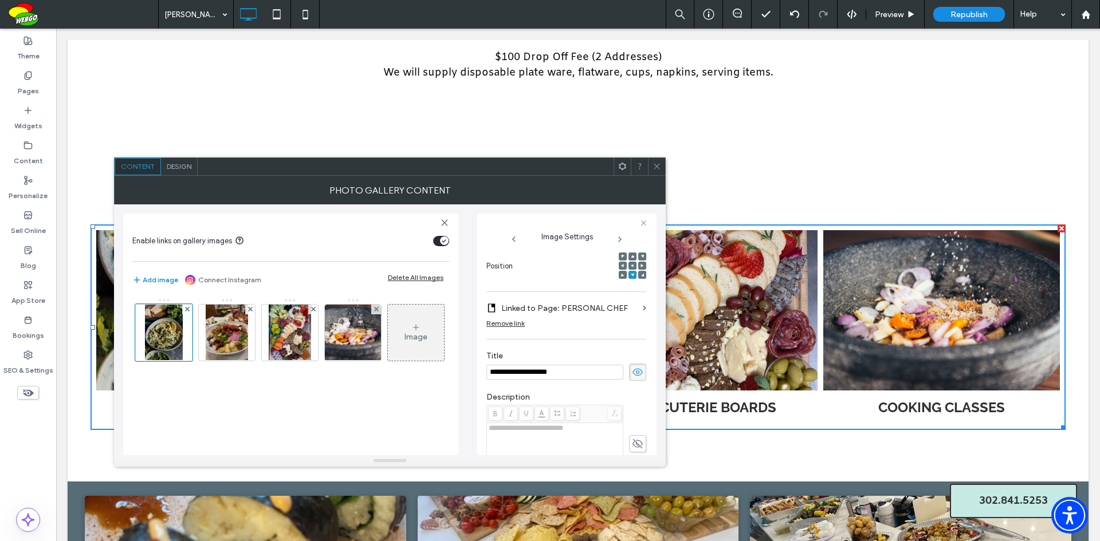
drag, startPoint x: 520, startPoint y: 373, endPoint x: 486, endPoint y: 373, distance: 33.8
click at [486, 373] on div "**********" at bounding box center [566, 335] width 179 height 242
type input "**********"
click at [658, 167] on icon at bounding box center [656, 166] width 9 height 9
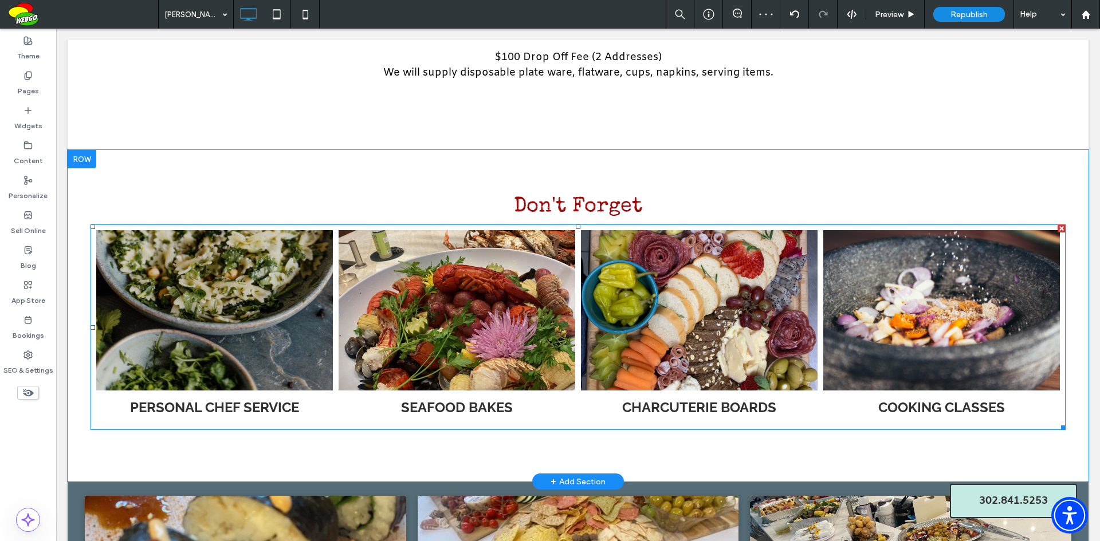
click at [271, 304] on link at bounding box center [214, 311] width 251 height 170
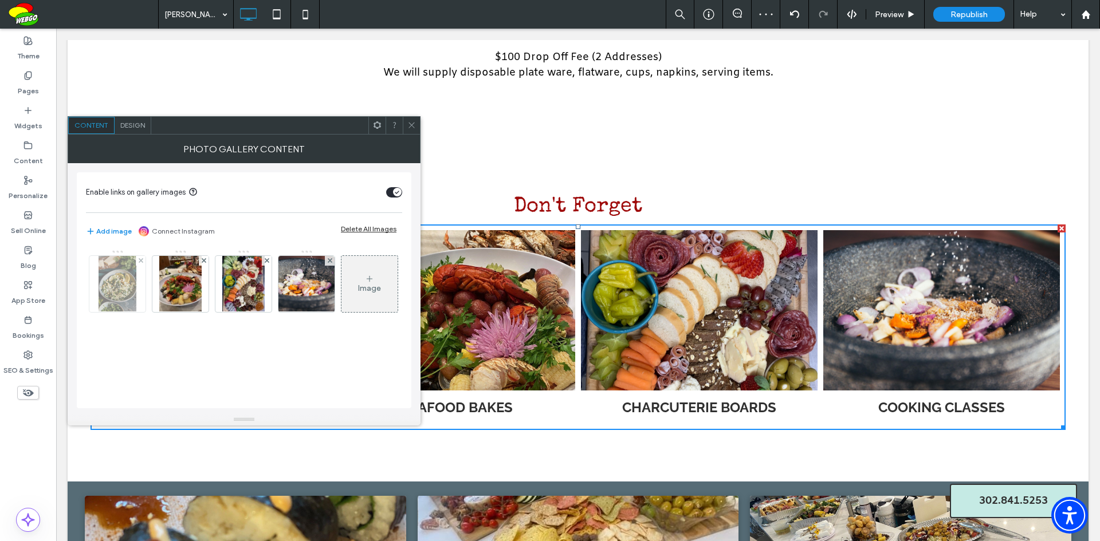
click at [131, 290] on img at bounding box center [117, 284] width 37 height 56
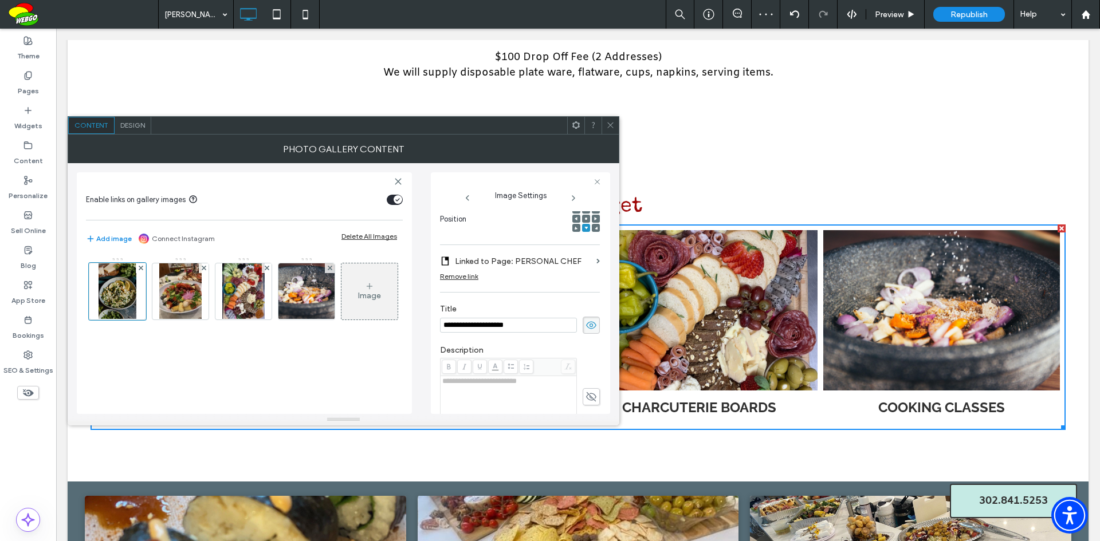
scroll to position [0, 0]
click at [584, 217] on icon at bounding box center [585, 218] width 3 height 3
click at [611, 127] on icon at bounding box center [610, 125] width 9 height 9
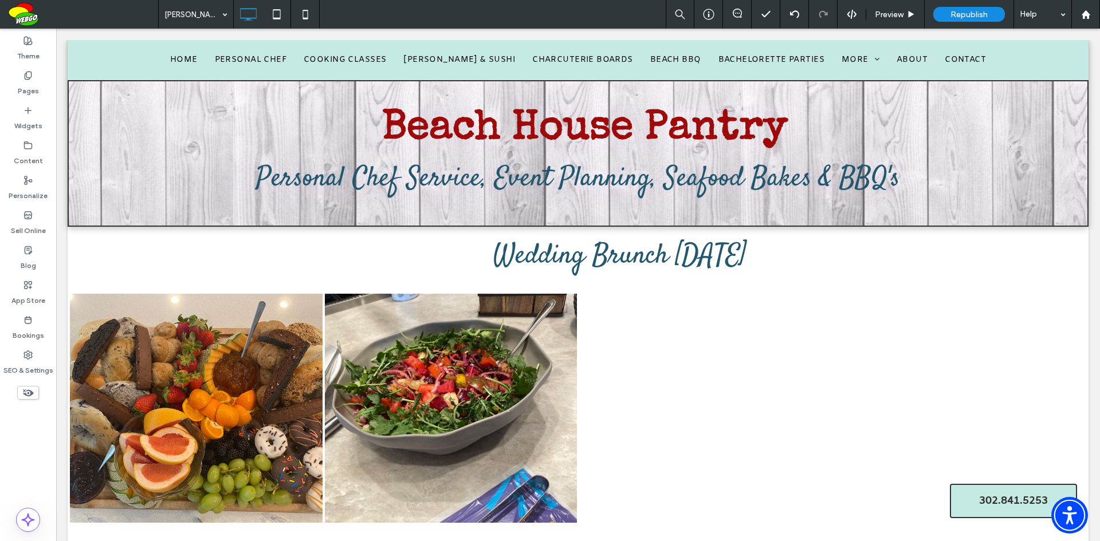
drag, startPoint x: 1099, startPoint y: 287, endPoint x: 1087, endPoint y: 46, distance: 241.5
